Goal: Transaction & Acquisition: Book appointment/travel/reservation

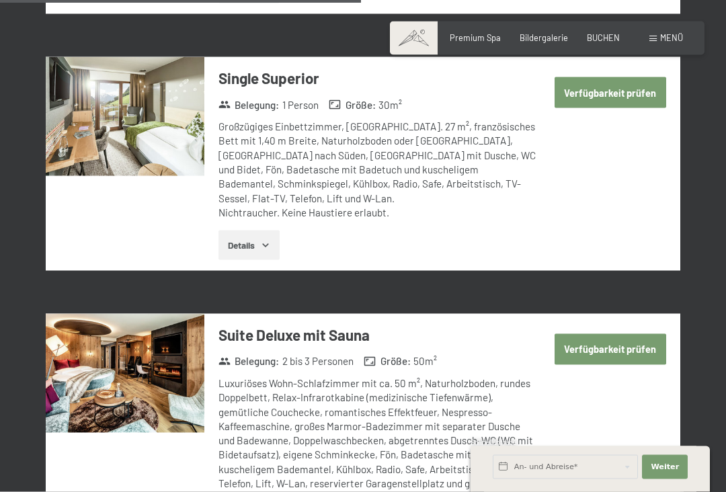
click at [614, 334] on button "Verfügbarkeit prüfen" at bounding box center [611, 349] width 112 height 31
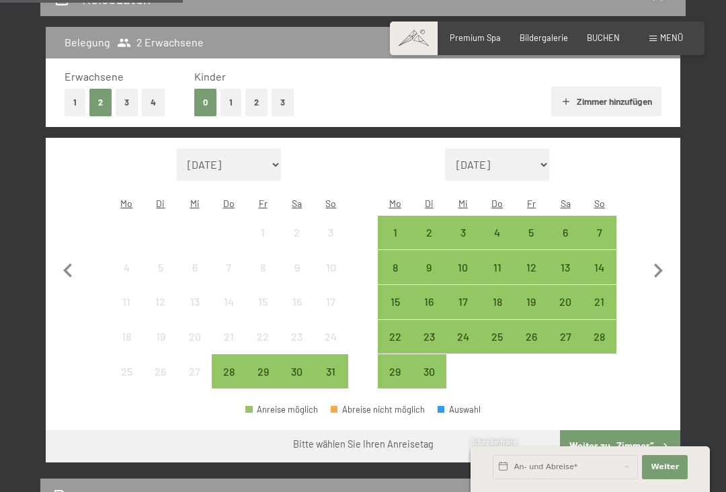
scroll to position [270, 0]
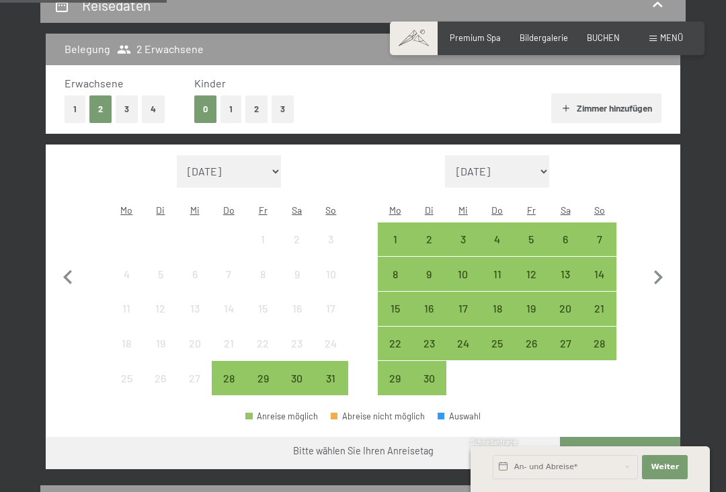
click at [500, 234] on div "4" at bounding box center [498, 250] width 32 height 32
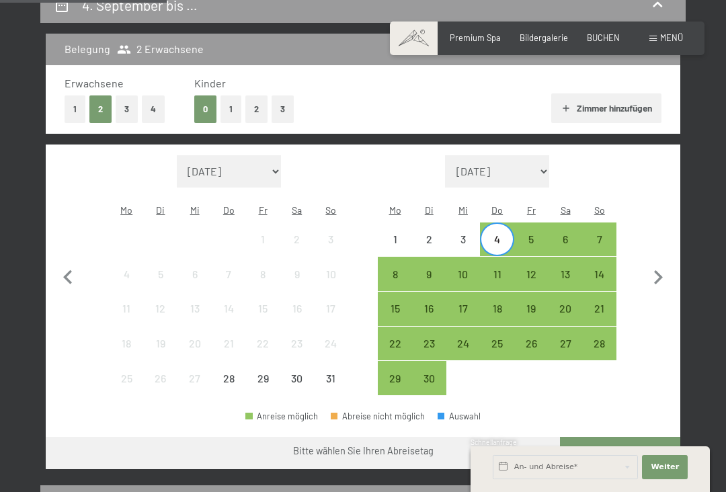
click at [547, 303] on div "19" at bounding box center [532, 319] width 32 height 32
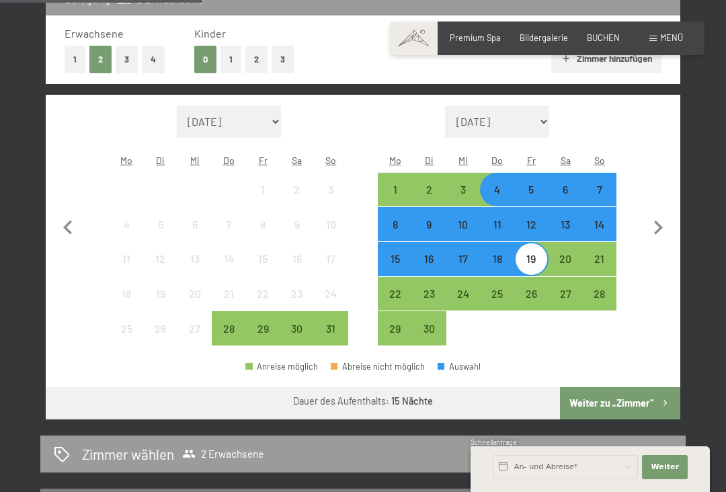
click at [648, 394] on button "Weiter zu „Zimmer“" at bounding box center [620, 403] width 120 height 32
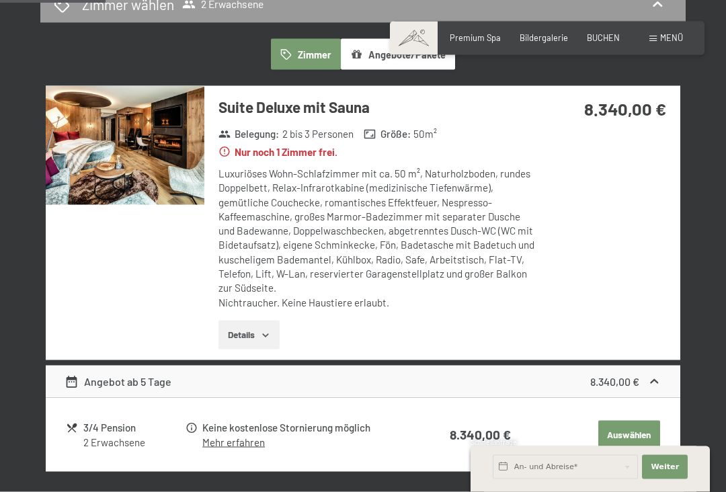
scroll to position [308, 0]
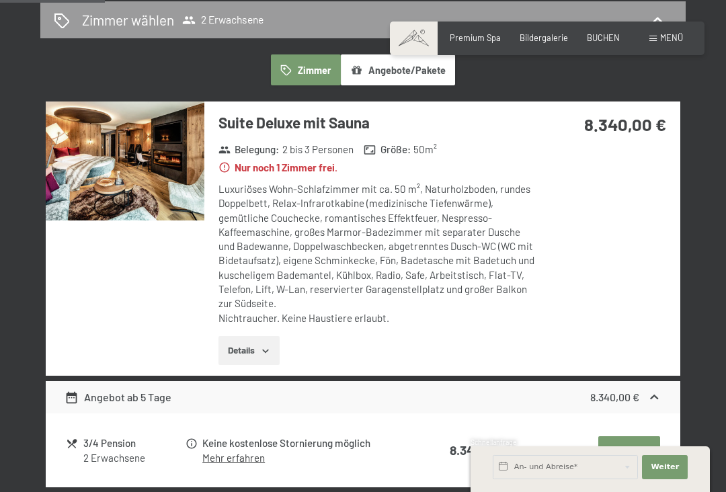
click at [150, 195] on img at bounding box center [125, 161] width 159 height 119
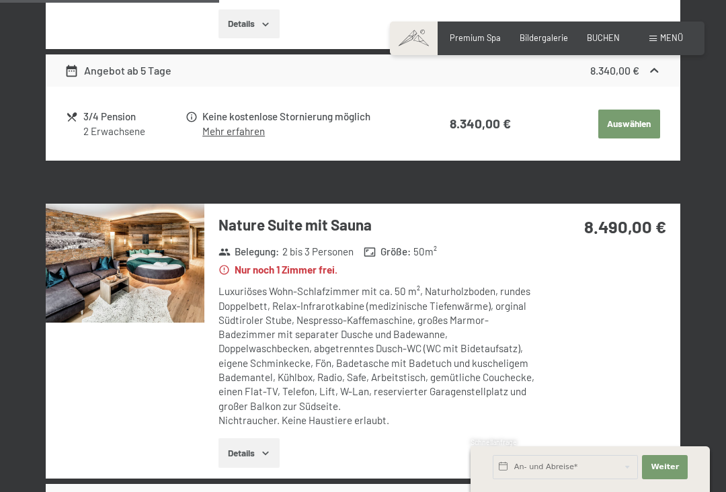
scroll to position [636, 0]
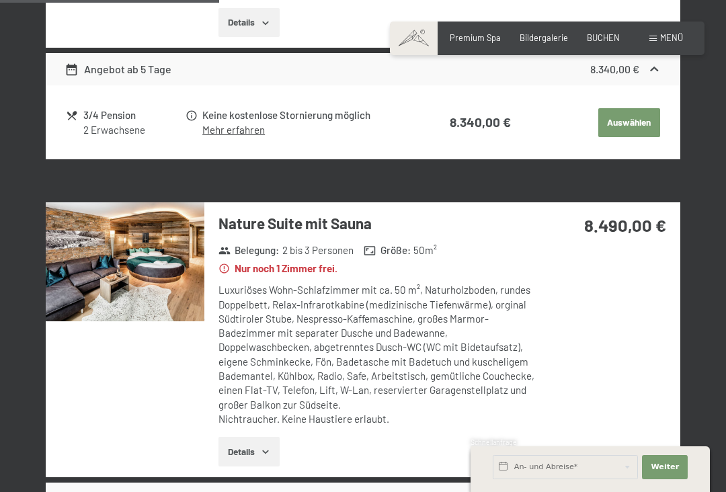
click at [146, 243] on img at bounding box center [125, 261] width 159 height 119
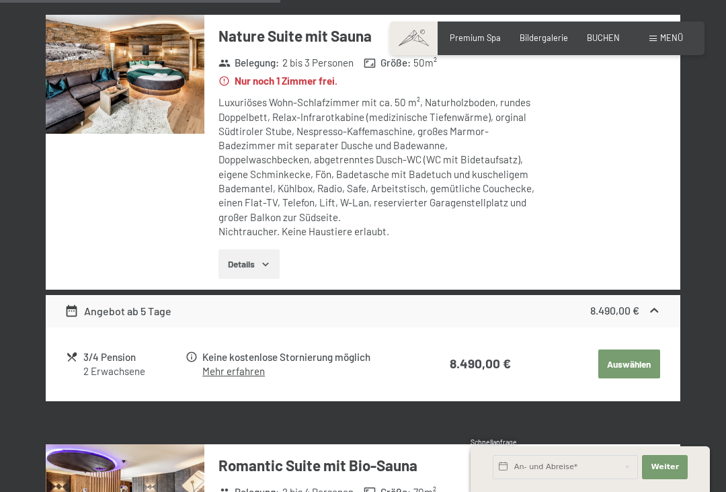
scroll to position [825, 0]
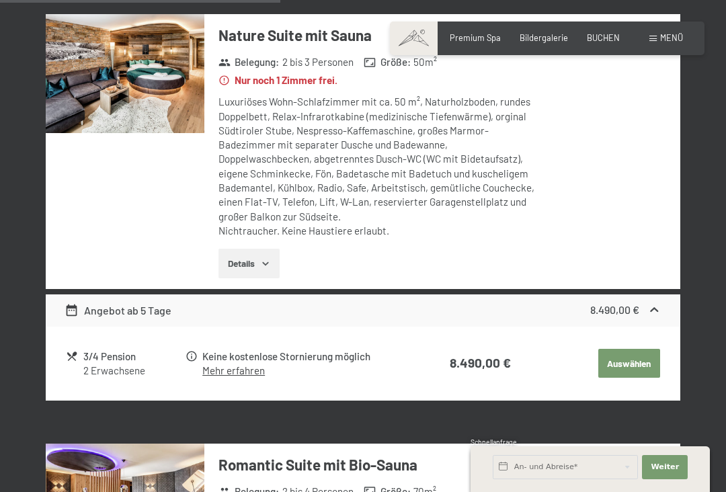
click at [256, 254] on button "Details" at bounding box center [249, 264] width 61 height 30
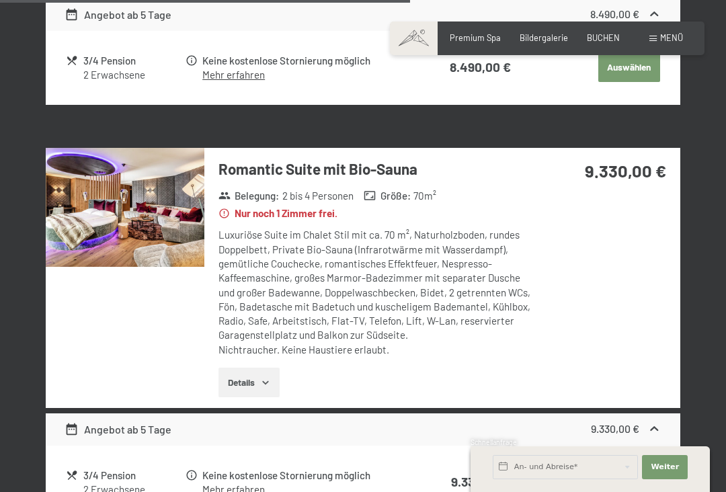
scroll to position [1253, 0]
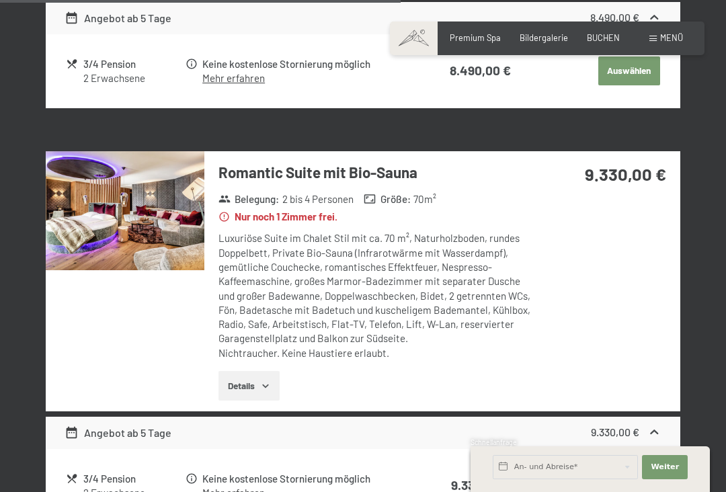
click at [166, 220] on img at bounding box center [125, 210] width 159 height 119
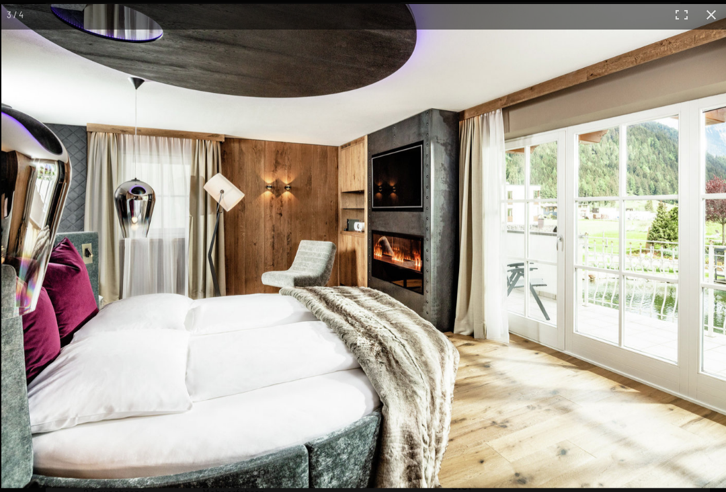
click at [722, 19] on button "button" at bounding box center [712, 15] width 30 height 30
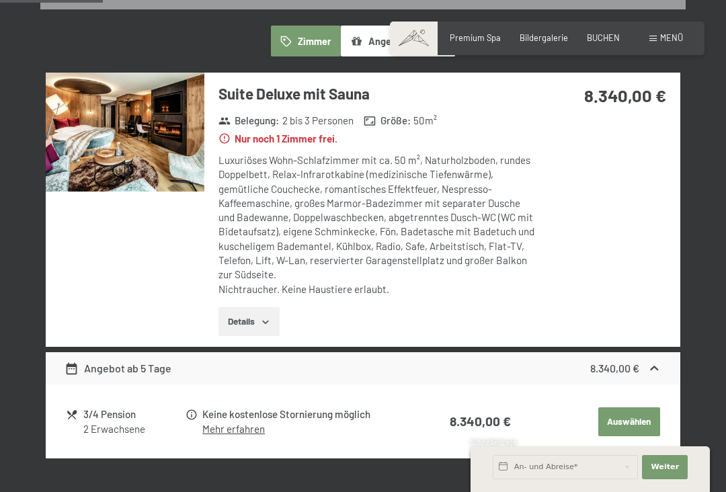
scroll to position [367, 0]
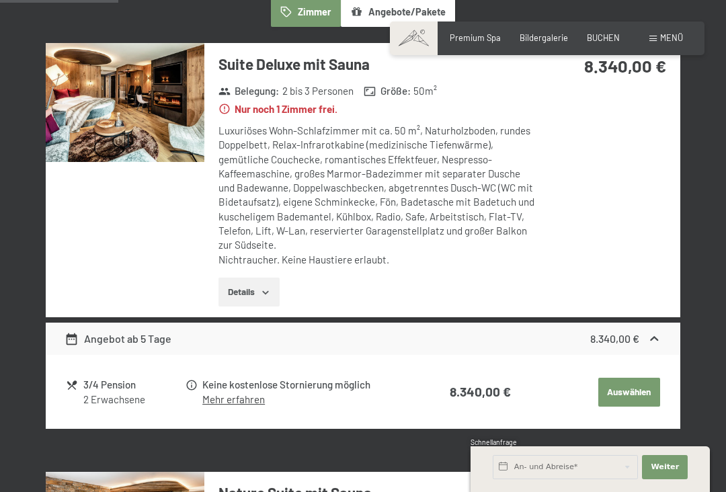
click at [257, 291] on span "Einwilligung Marketing*" at bounding box center [288, 284] width 111 height 13
click at [226, 291] on input "Einwilligung Marketing*" at bounding box center [219, 284] width 13 height 13
checkbox input "false"
click at [102, 146] on img at bounding box center [125, 102] width 159 height 119
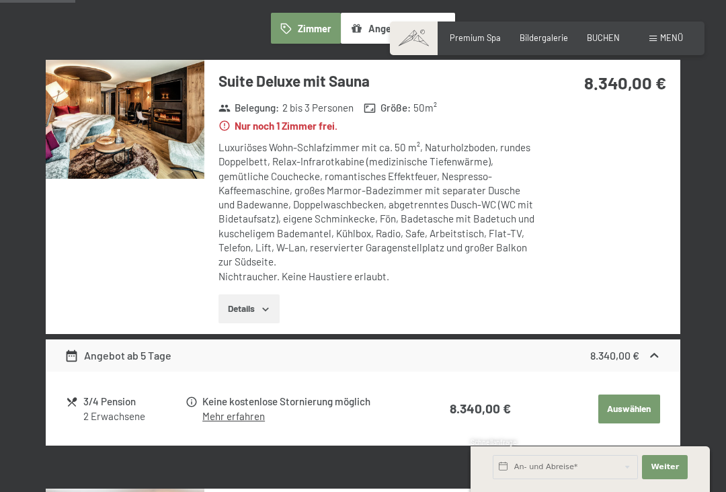
scroll to position [369, 0]
